Goal: Information Seeking & Learning: Learn about a topic

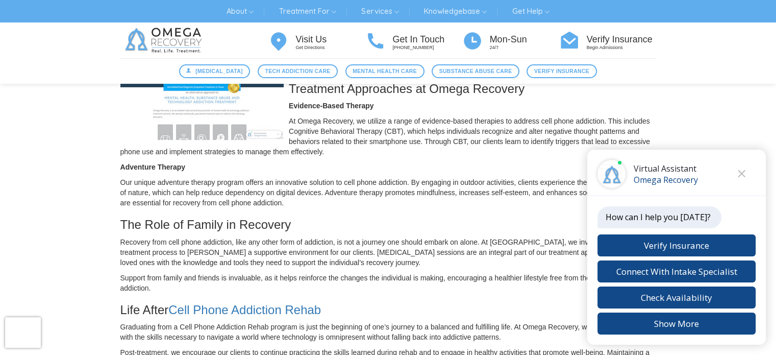
scroll to position [281, 0]
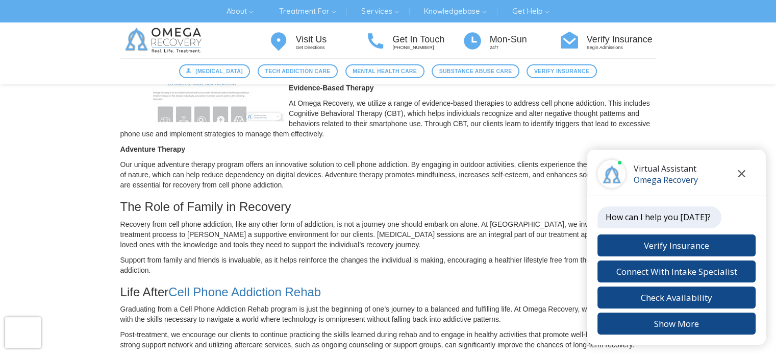
click at [741, 180] on button "Close chat" at bounding box center [742, 174] width 28 height 28
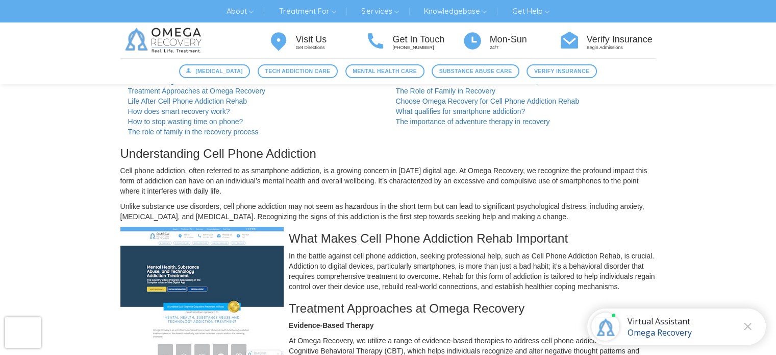
scroll to position [35, 0]
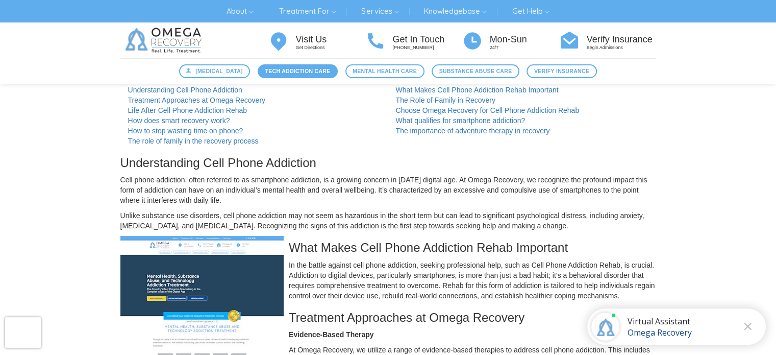
click at [313, 65] on link "Tech Addiction Care" at bounding box center [298, 71] width 80 height 14
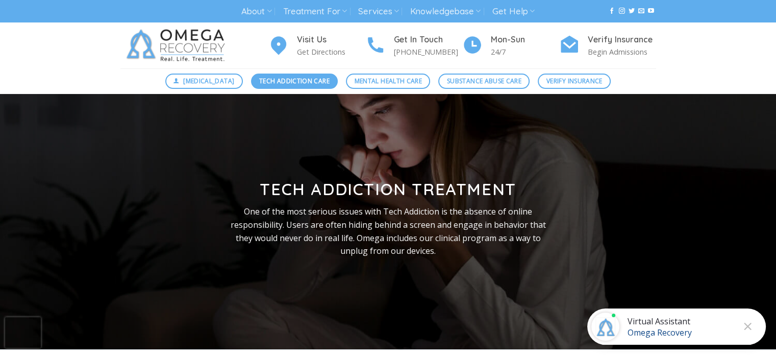
click at [280, 79] on span "Tech Addiction Care" at bounding box center [294, 81] width 70 height 10
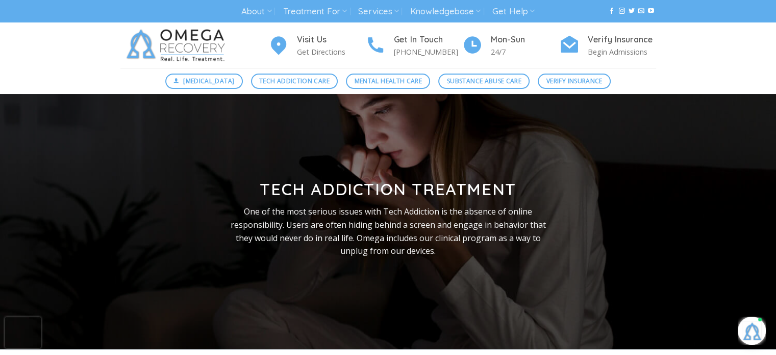
click at [222, 80] on span "[MEDICAL_DATA]" at bounding box center [208, 81] width 51 height 10
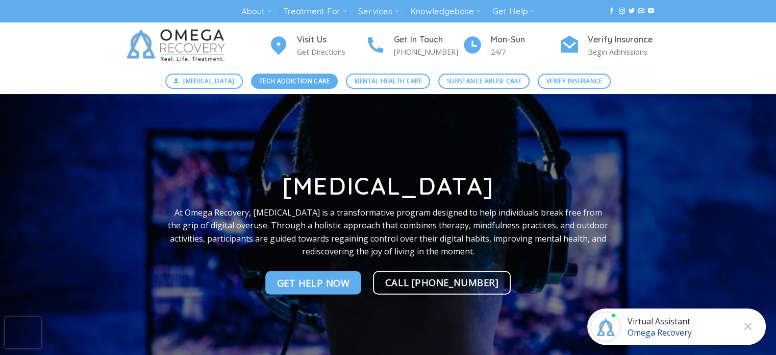
click at [273, 76] on span "Tech Addiction Care" at bounding box center [294, 81] width 70 height 10
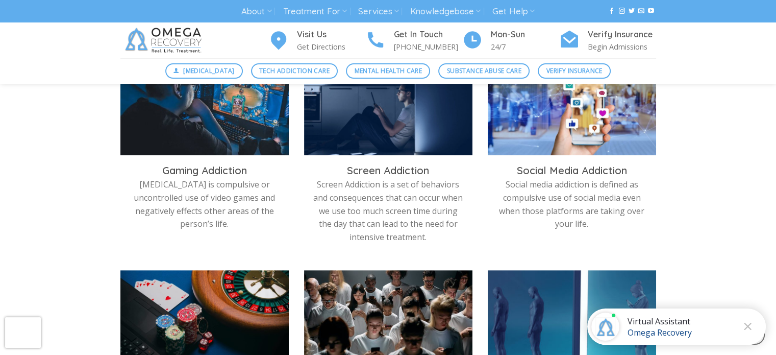
scroll to position [191, 0]
